Goal: Task Accomplishment & Management: Use online tool/utility

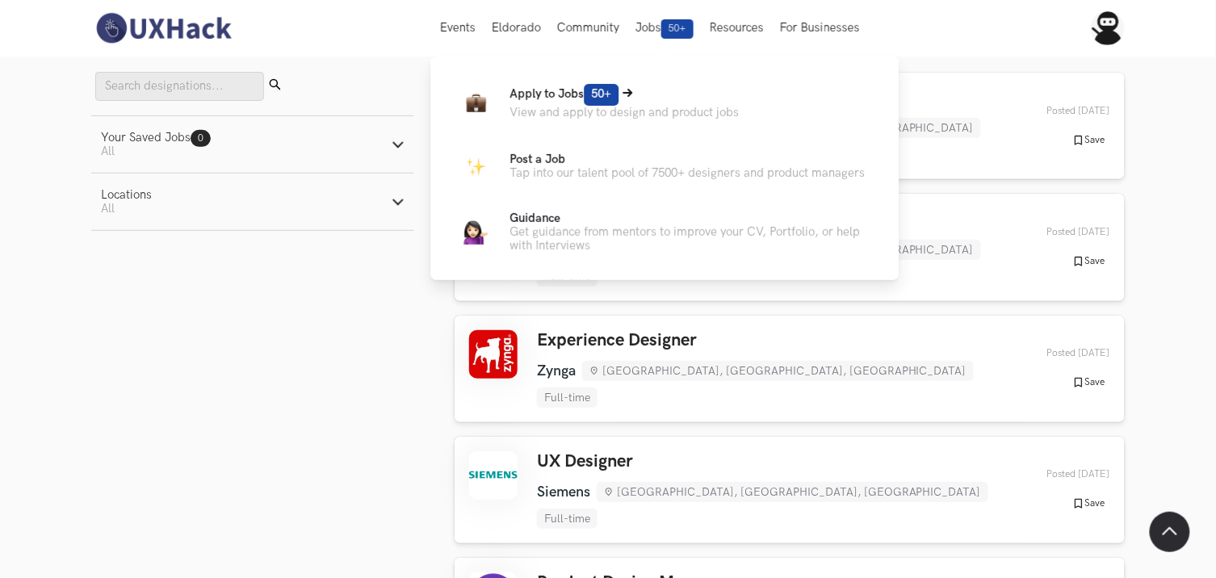
click at [627, 88] on icon at bounding box center [628, 93] width 10 height 10
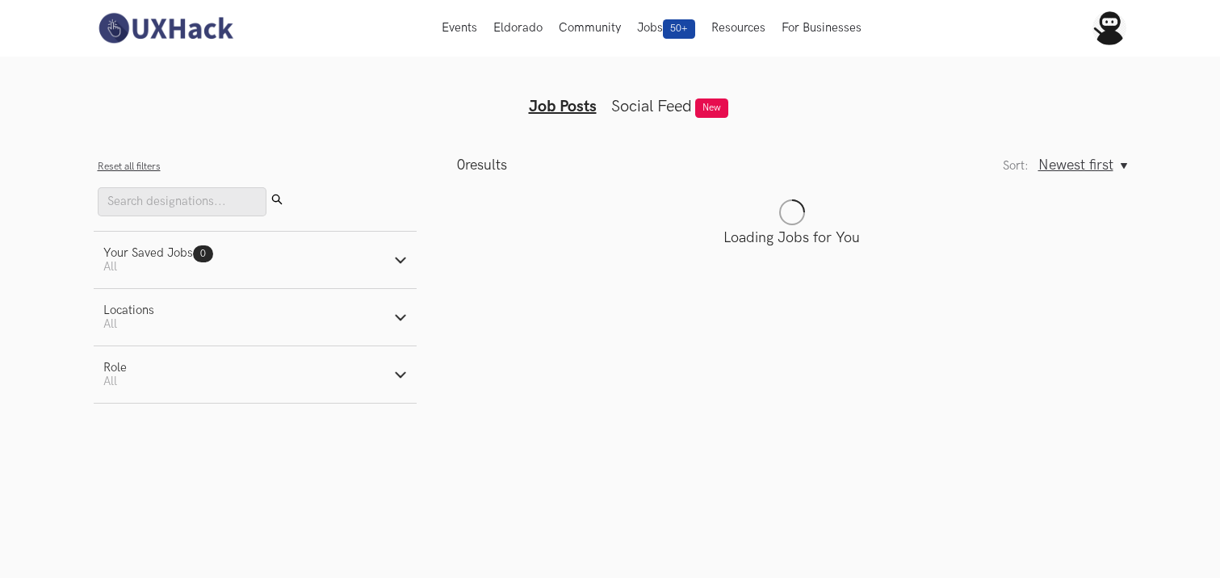
click at [339, 39] on nav "Events Live Eldorado Community Jobs 50+ Resources For Businesses Home My Profil…" at bounding box center [610, 28] width 1033 height 57
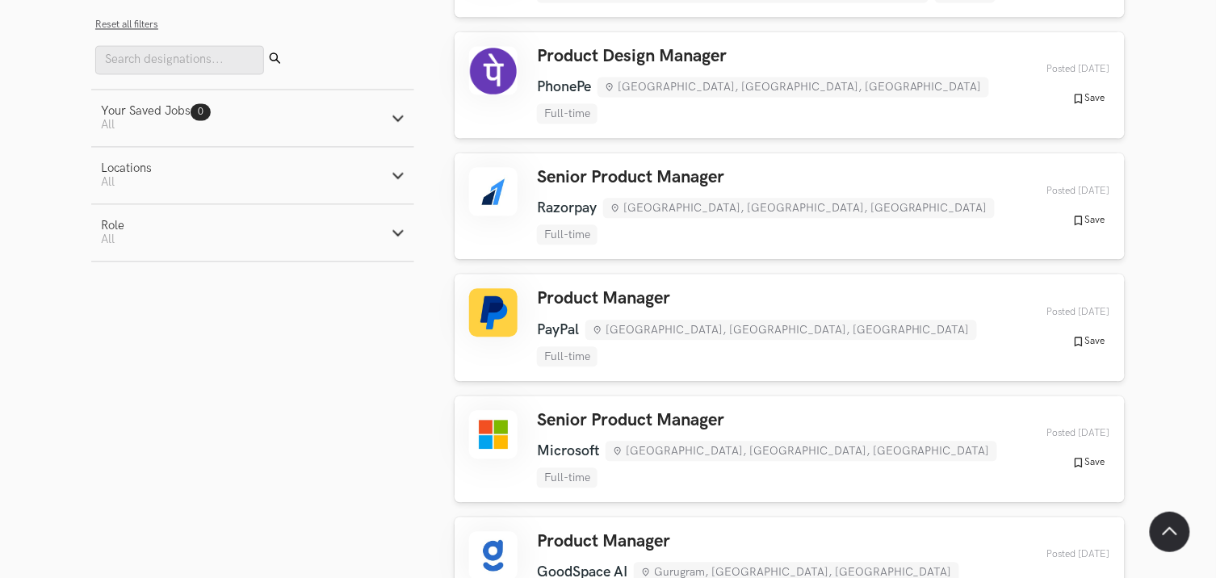
scroll to position [1255, 0]
